Goal: Task Accomplishment & Management: Manage account settings

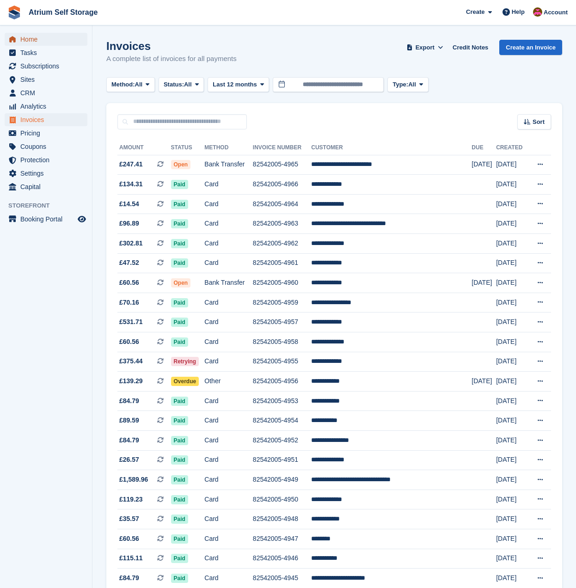
click at [38, 34] on span "Home" at bounding box center [47, 39] width 55 height 13
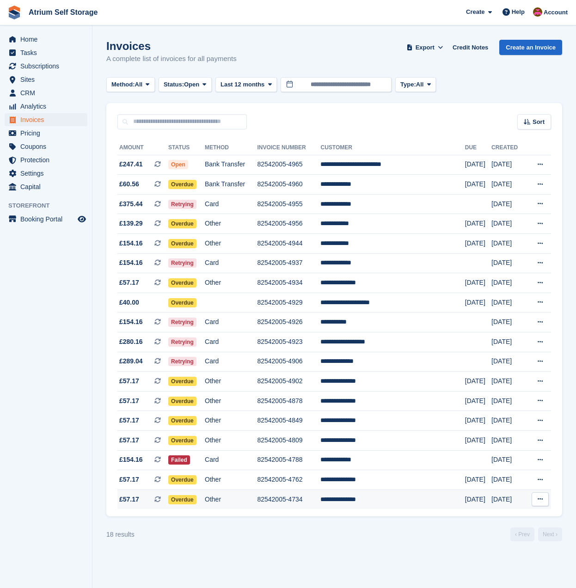
click at [362, 499] on td "**********" at bounding box center [392, 499] width 144 height 19
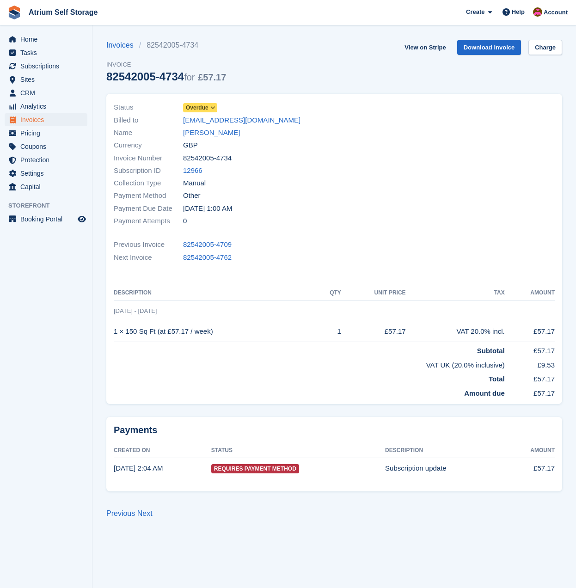
click at [215, 108] on span at bounding box center [212, 107] width 7 height 7
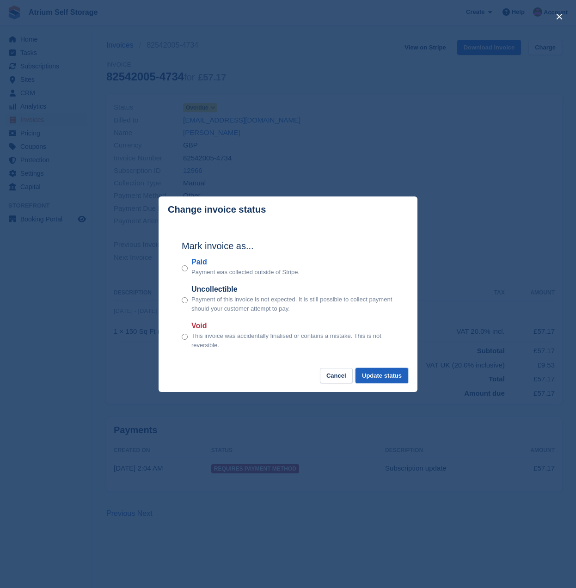
click at [375, 377] on button "Update status" at bounding box center [382, 375] width 53 height 15
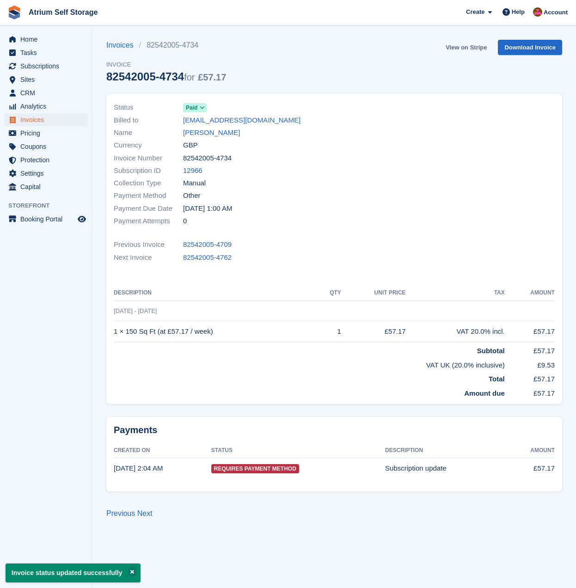
click at [466, 49] on link "View on Stripe" at bounding box center [466, 47] width 49 height 15
click at [36, 117] on span "Invoices" at bounding box center [47, 119] width 55 height 13
